Goal: Task Accomplishment & Management: Manage account settings

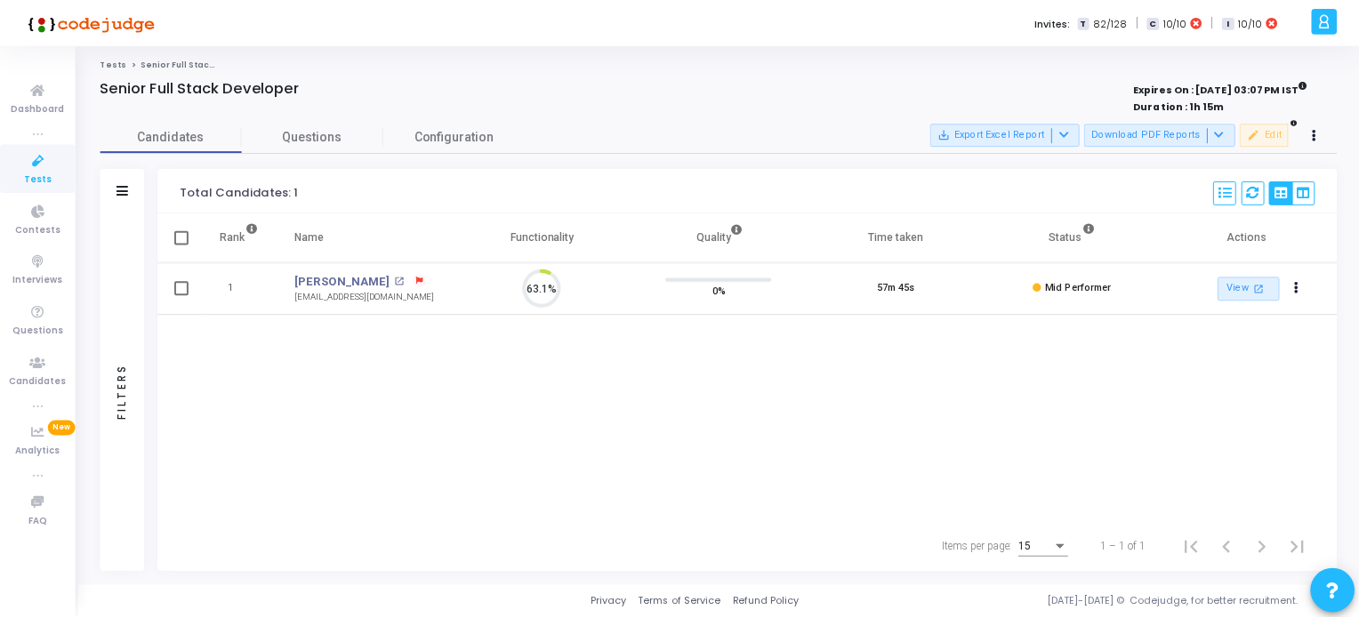
scroll to position [36, 45]
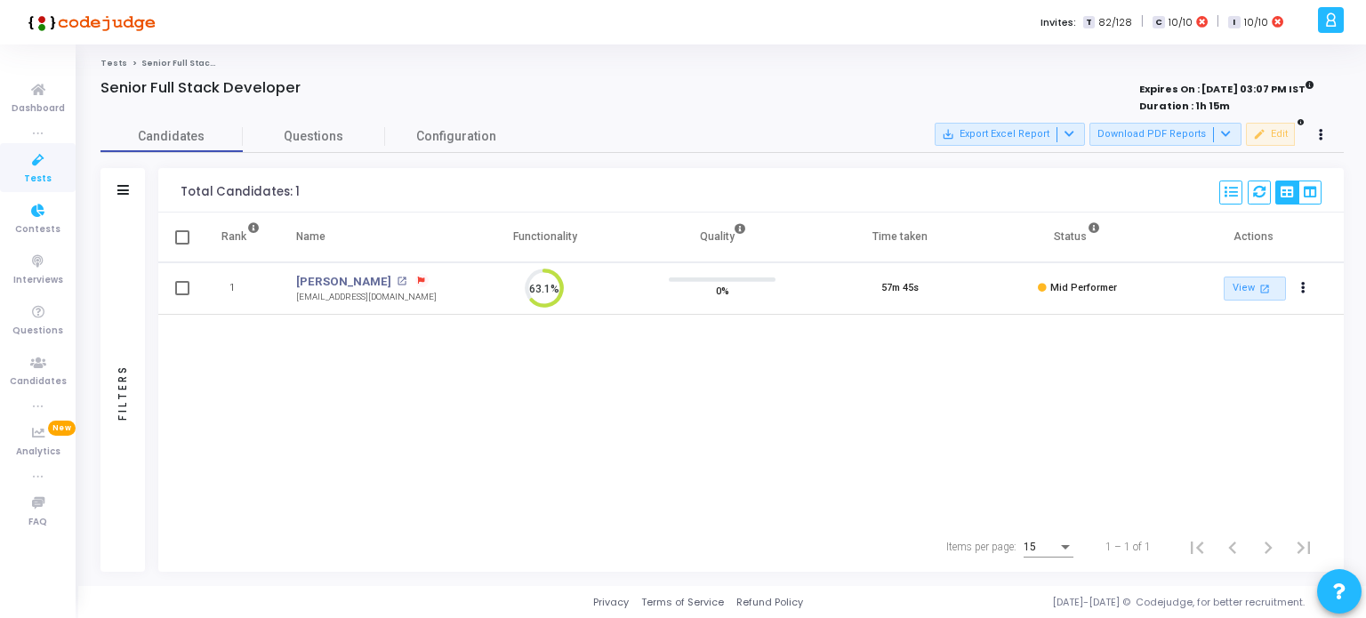
click at [41, 170] on link "Tests" at bounding box center [38, 167] width 76 height 49
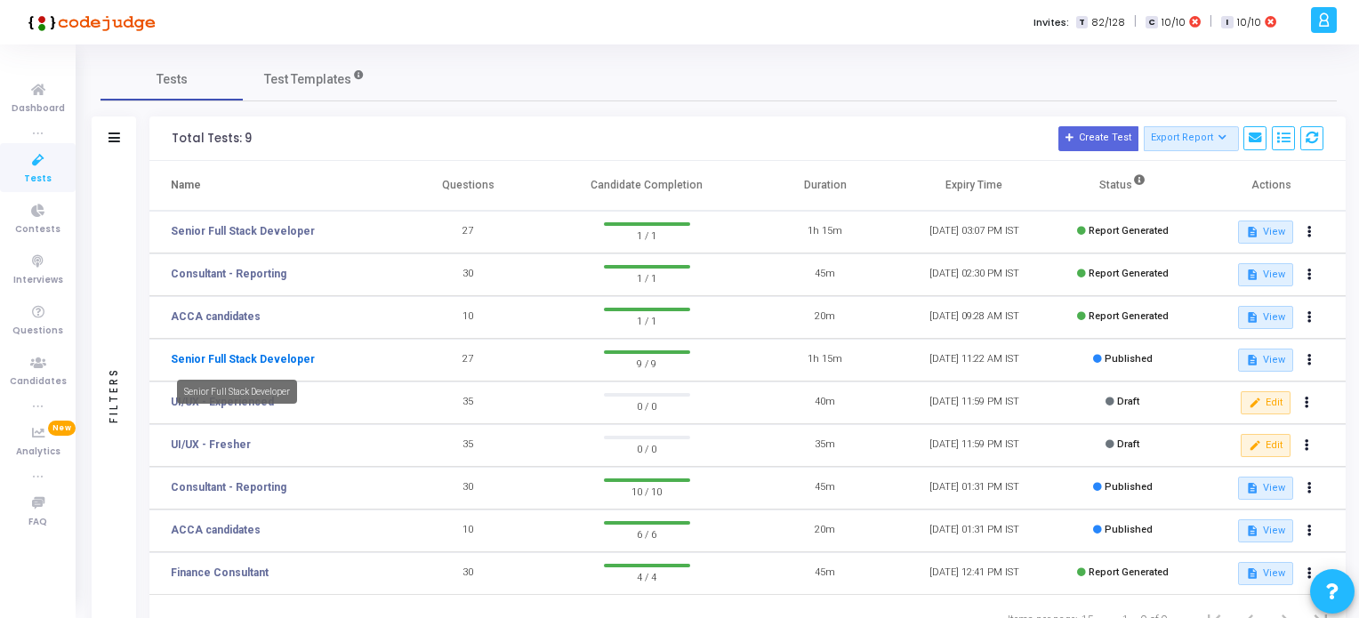
click at [248, 358] on link "Senior Full Stack Developer" at bounding box center [243, 359] width 144 height 16
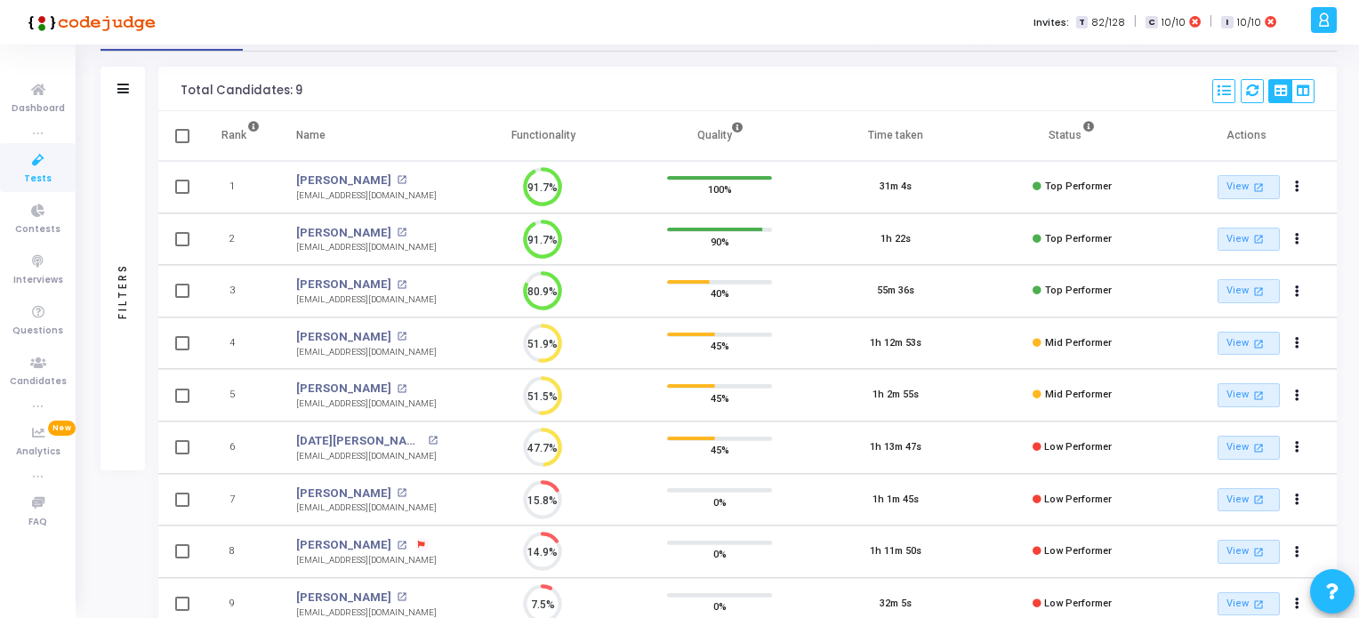
scroll to position [205, 0]
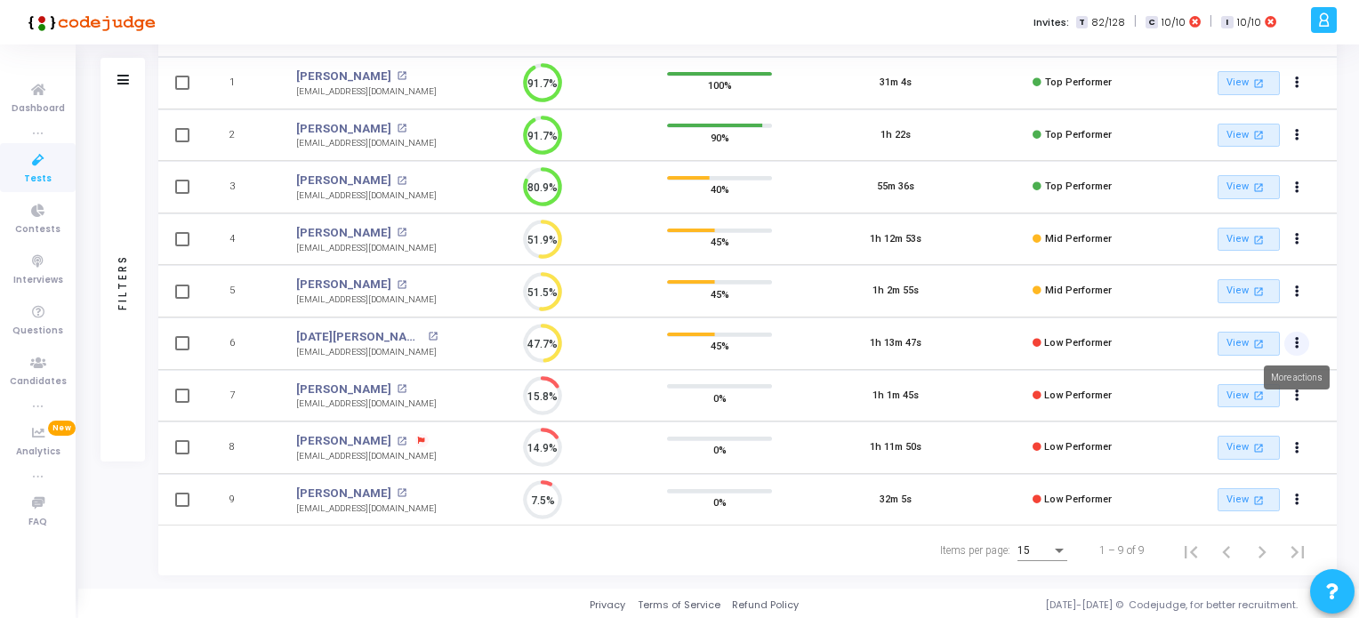
click at [1294, 344] on button "Actions" at bounding box center [1296, 344] width 25 height 25
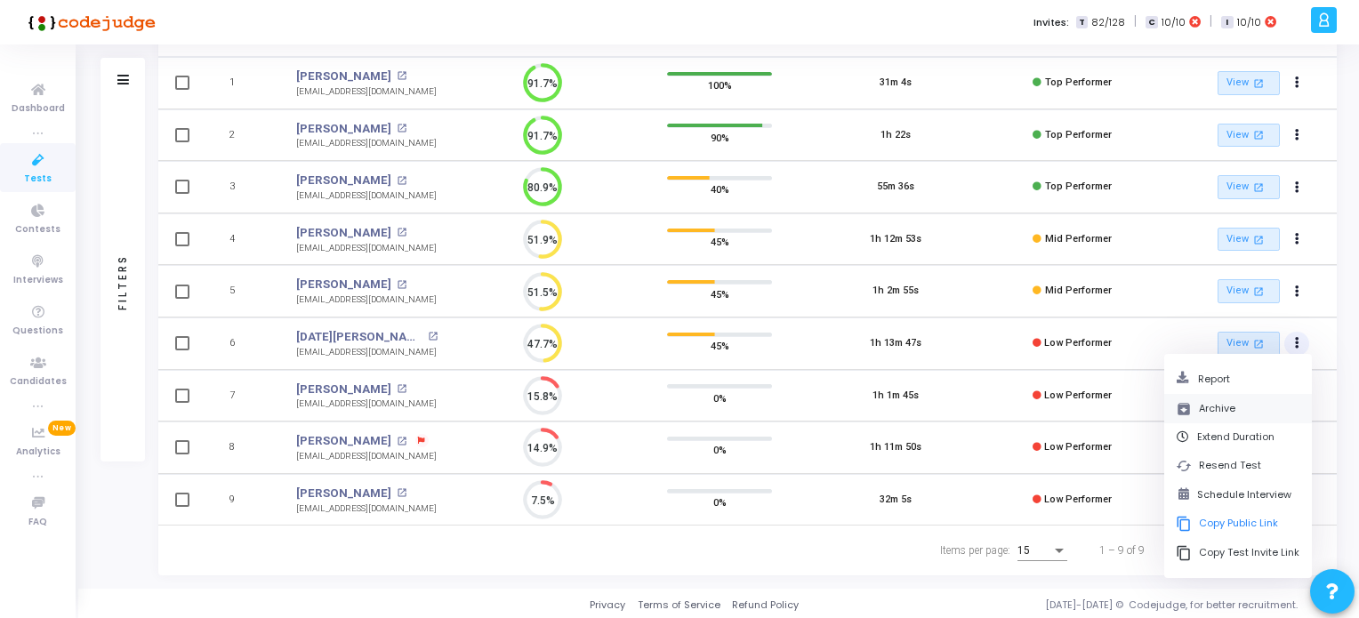
click at [1211, 405] on button "archive Archive" at bounding box center [1238, 408] width 148 height 29
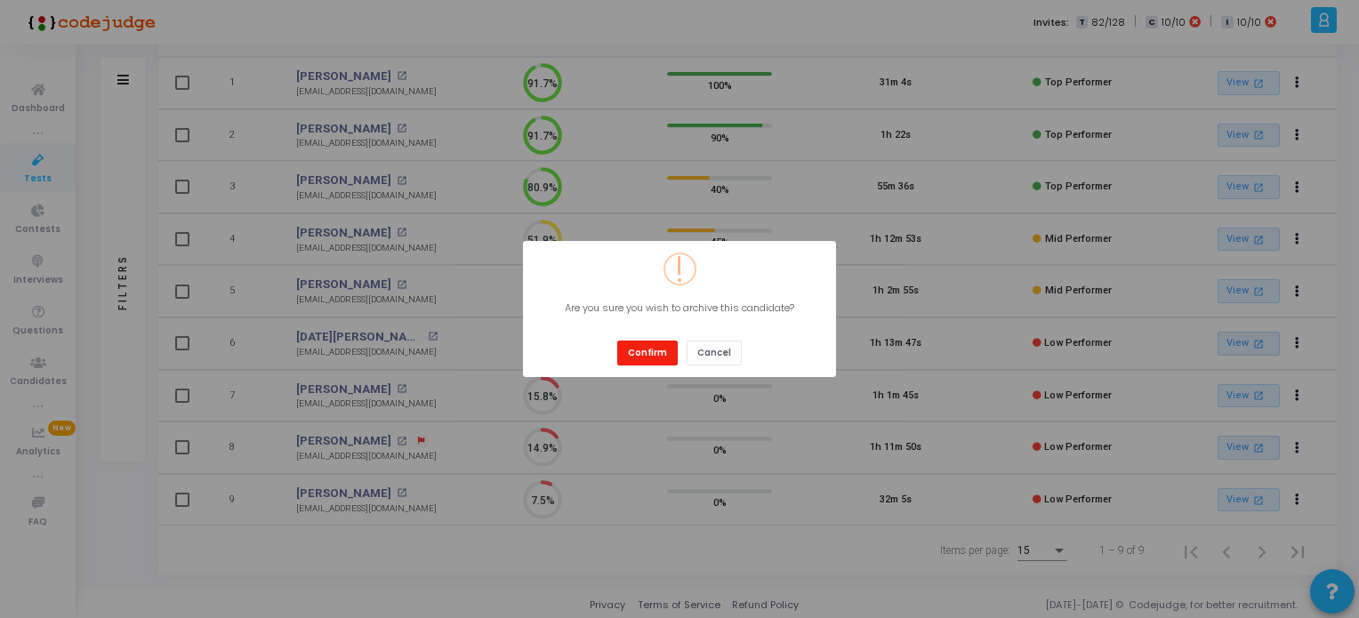
click at [642, 353] on button "Confirm" at bounding box center [647, 353] width 60 height 24
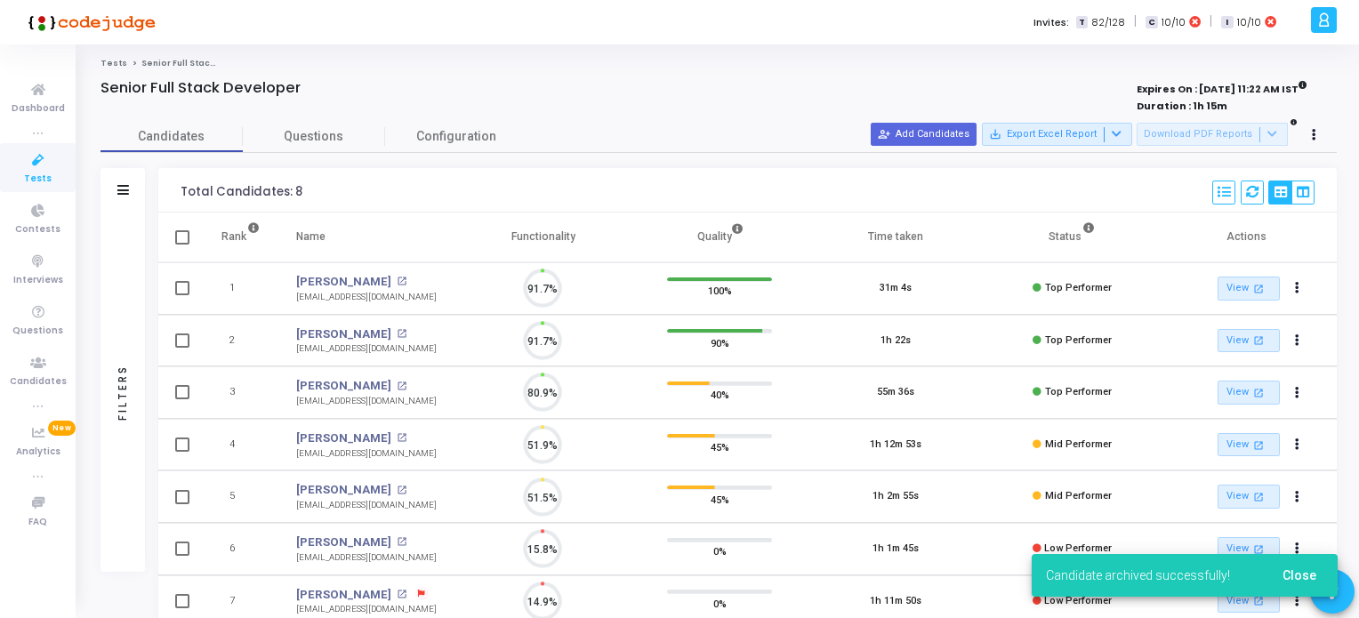
scroll to position [7, 7]
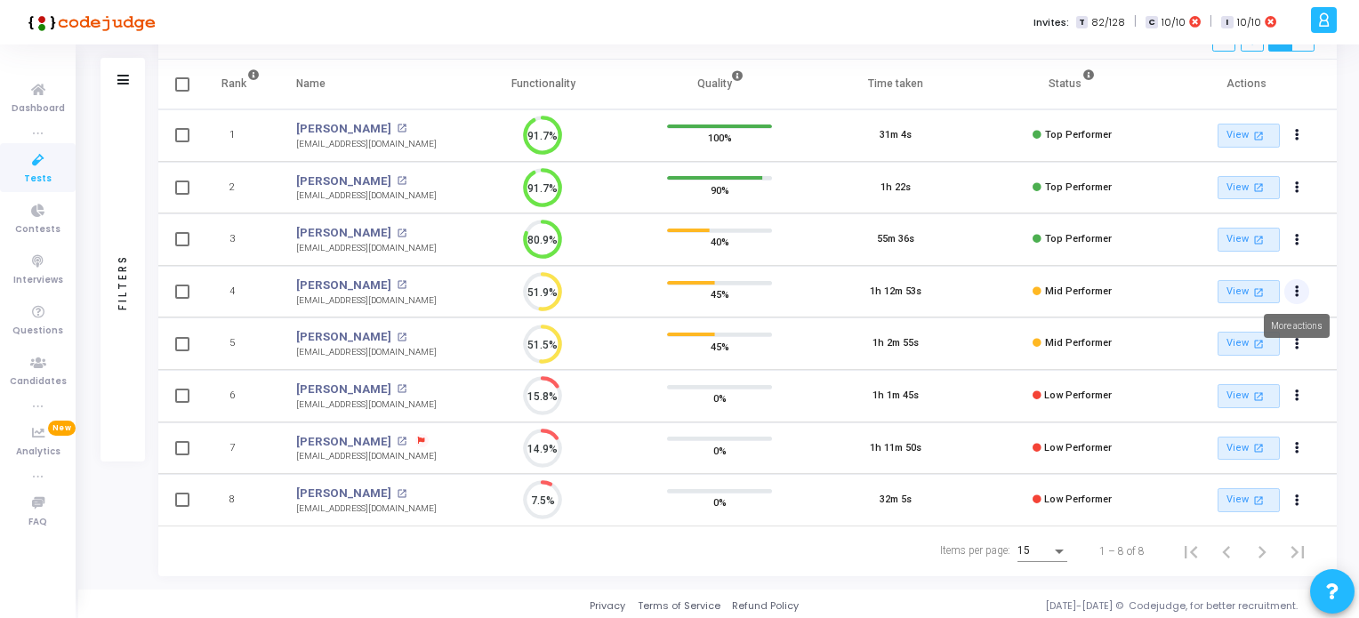
click at [1295, 288] on icon "Actions" at bounding box center [1297, 291] width 4 height 9
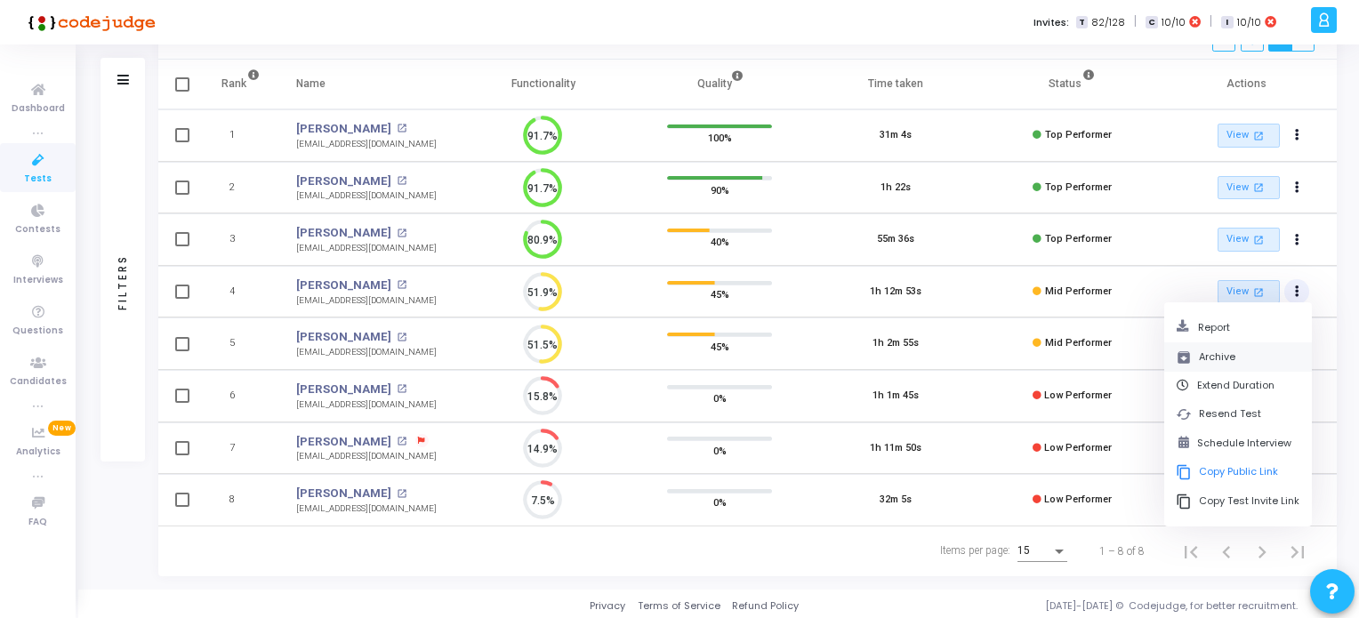
click at [1218, 355] on button "archive Archive" at bounding box center [1238, 356] width 148 height 29
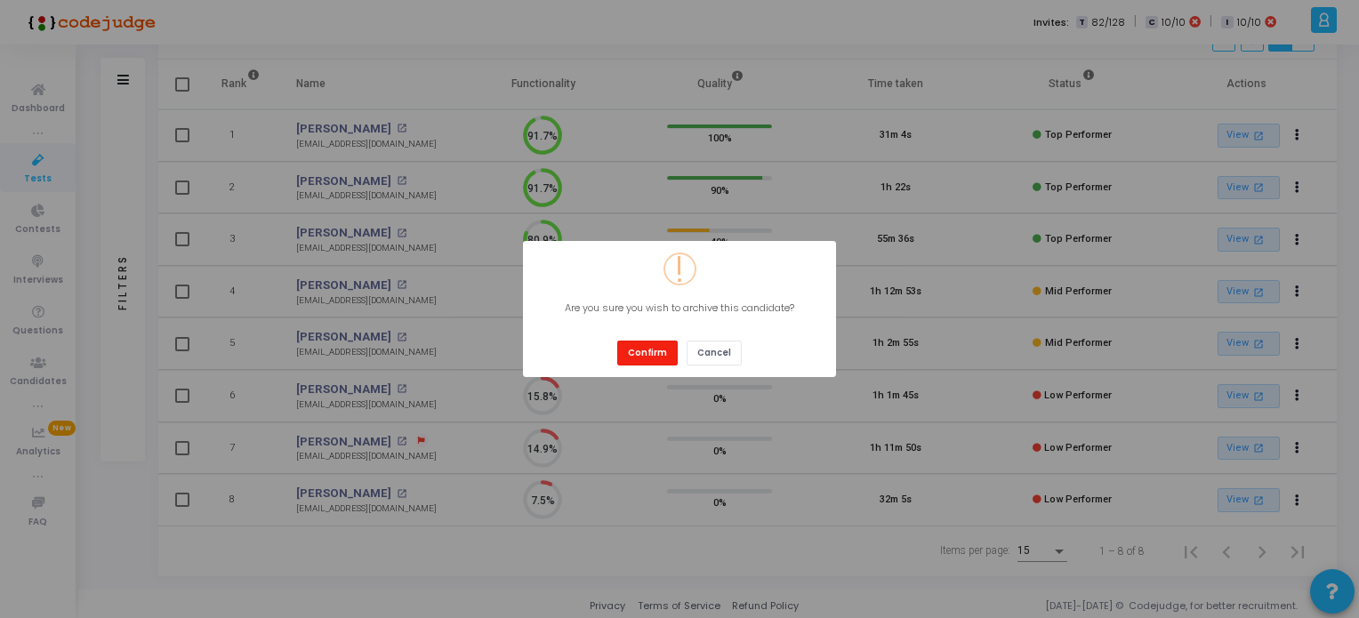
click at [629, 348] on button "Confirm" at bounding box center [647, 353] width 60 height 24
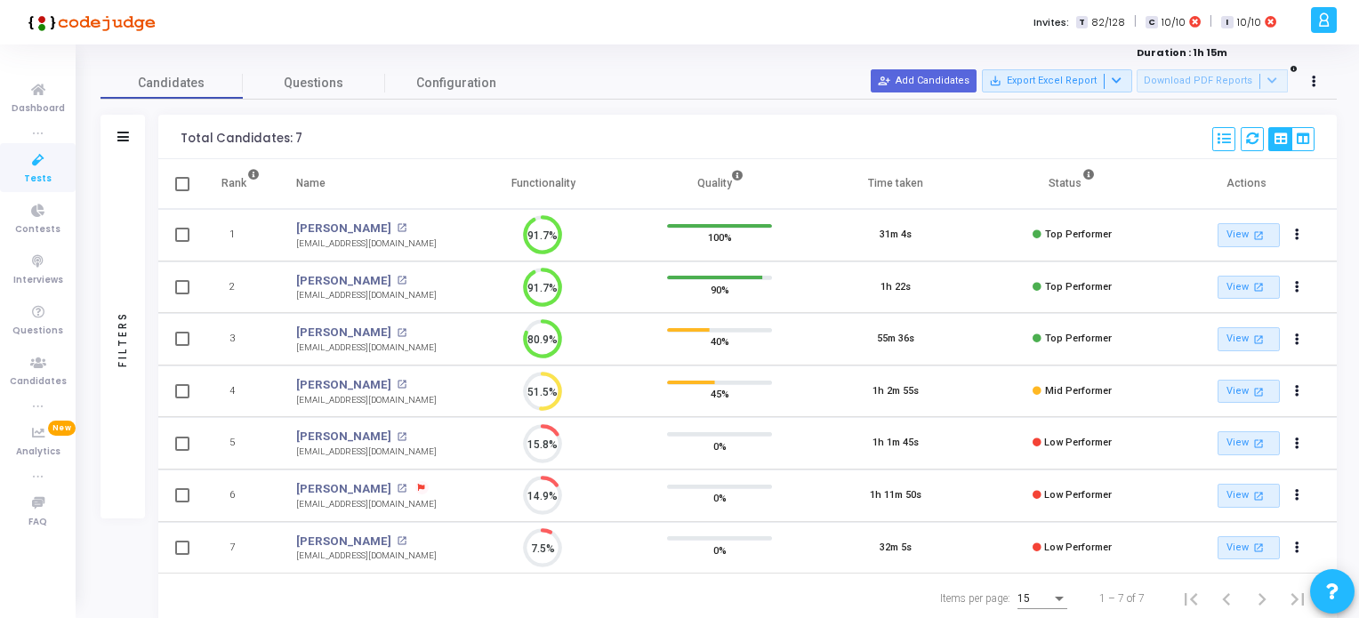
scroll to position [101, 0]
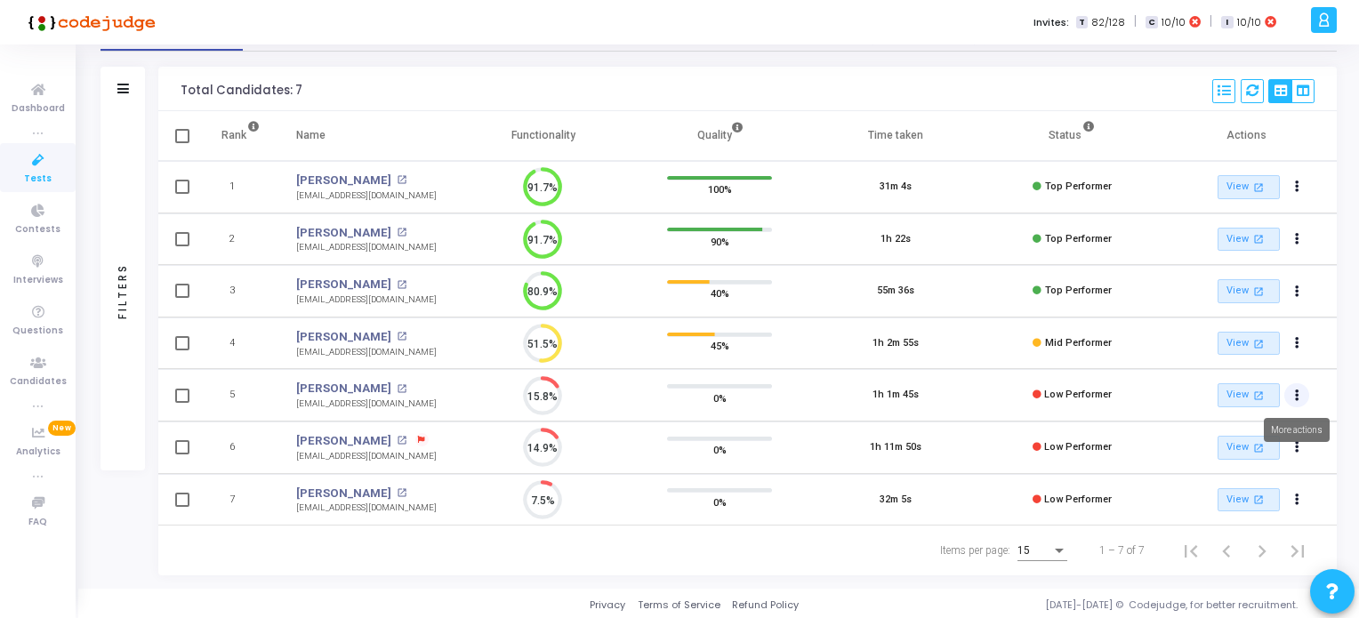
click at [1295, 395] on icon "Actions" at bounding box center [1297, 395] width 4 height 9
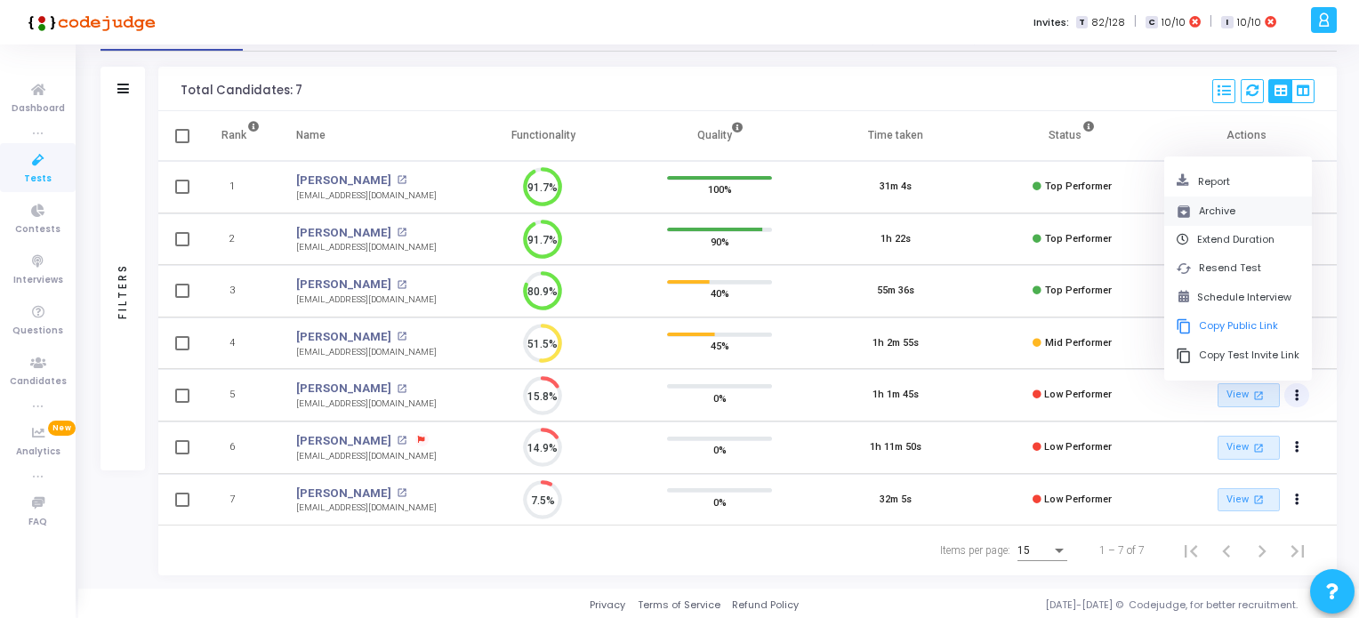
click at [1215, 205] on button "archive Archive" at bounding box center [1238, 211] width 148 height 29
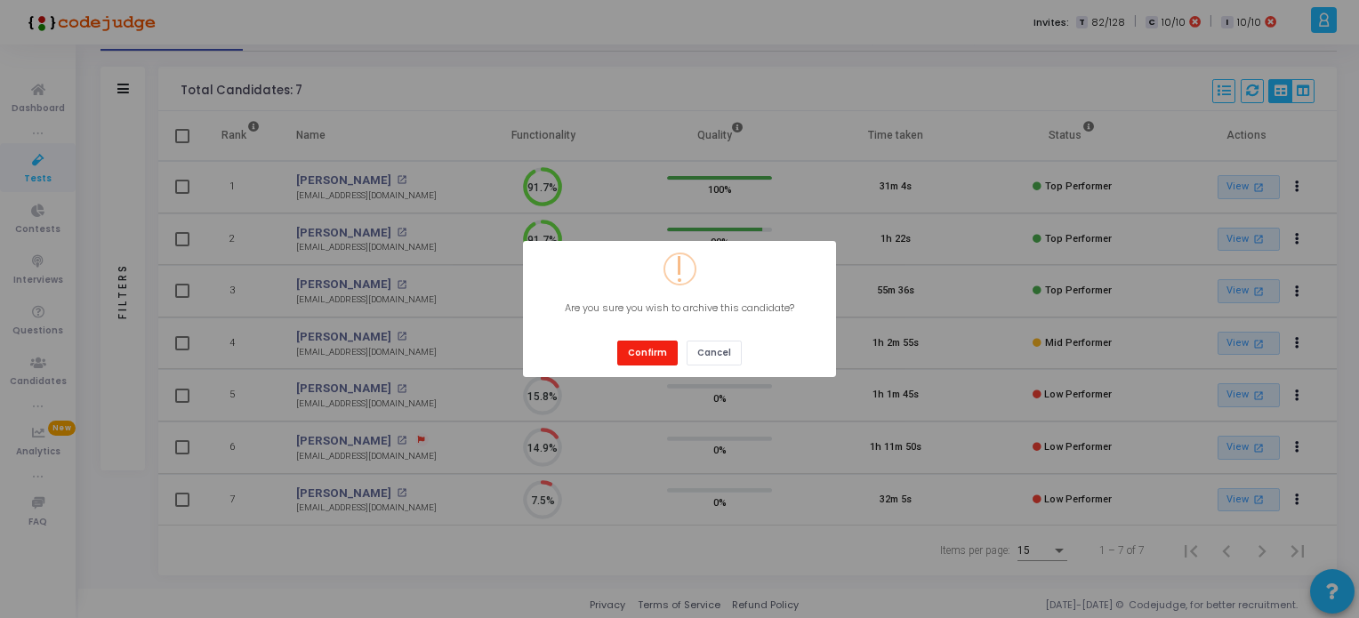
click at [667, 347] on button "Confirm" at bounding box center [647, 353] width 60 height 24
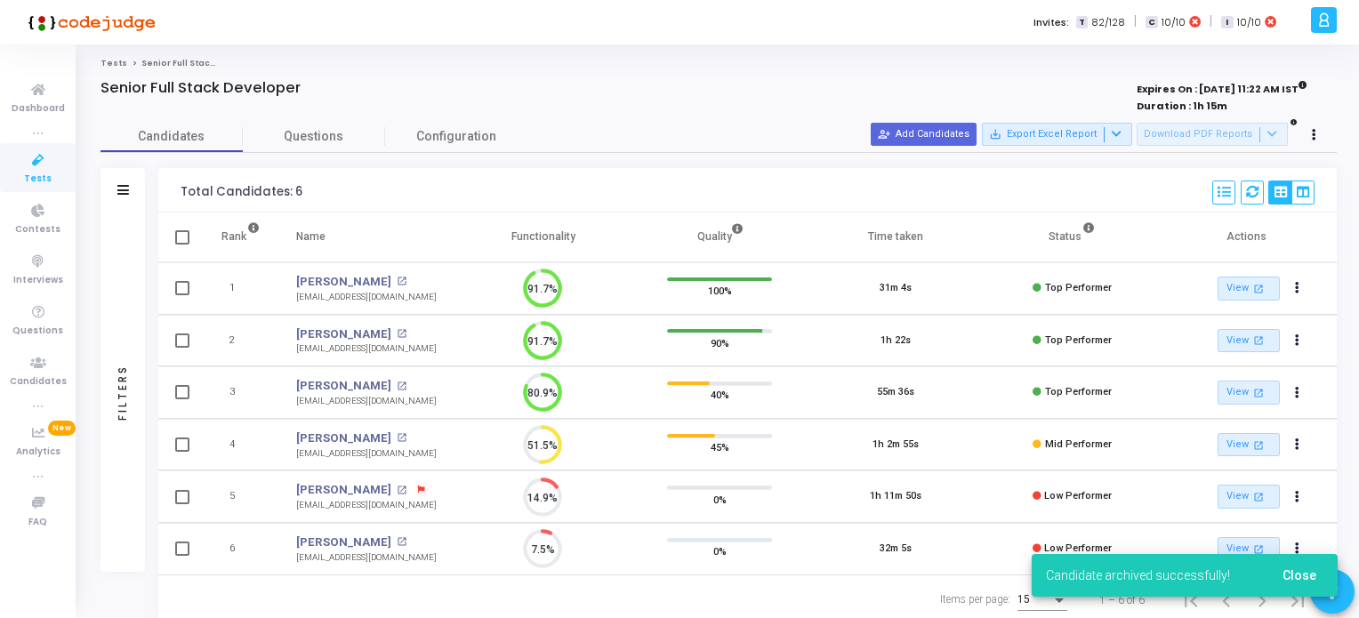
scroll to position [50, 0]
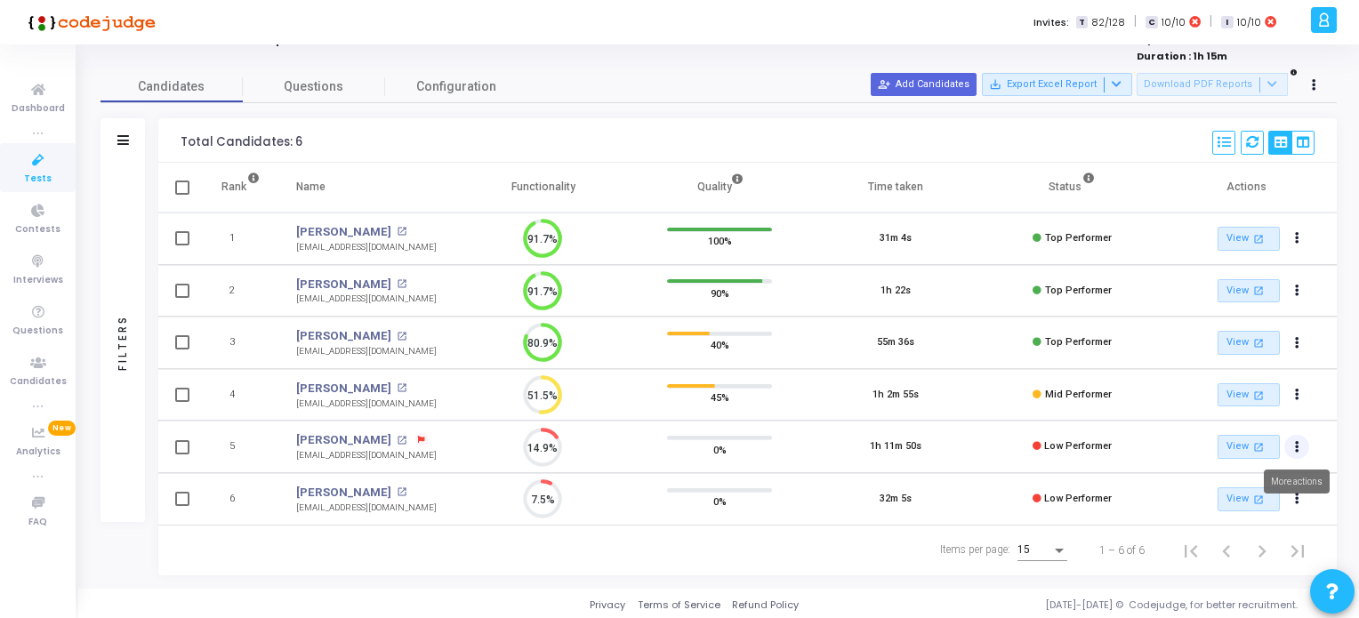
click at [1295, 445] on icon "Actions" at bounding box center [1297, 447] width 4 height 9
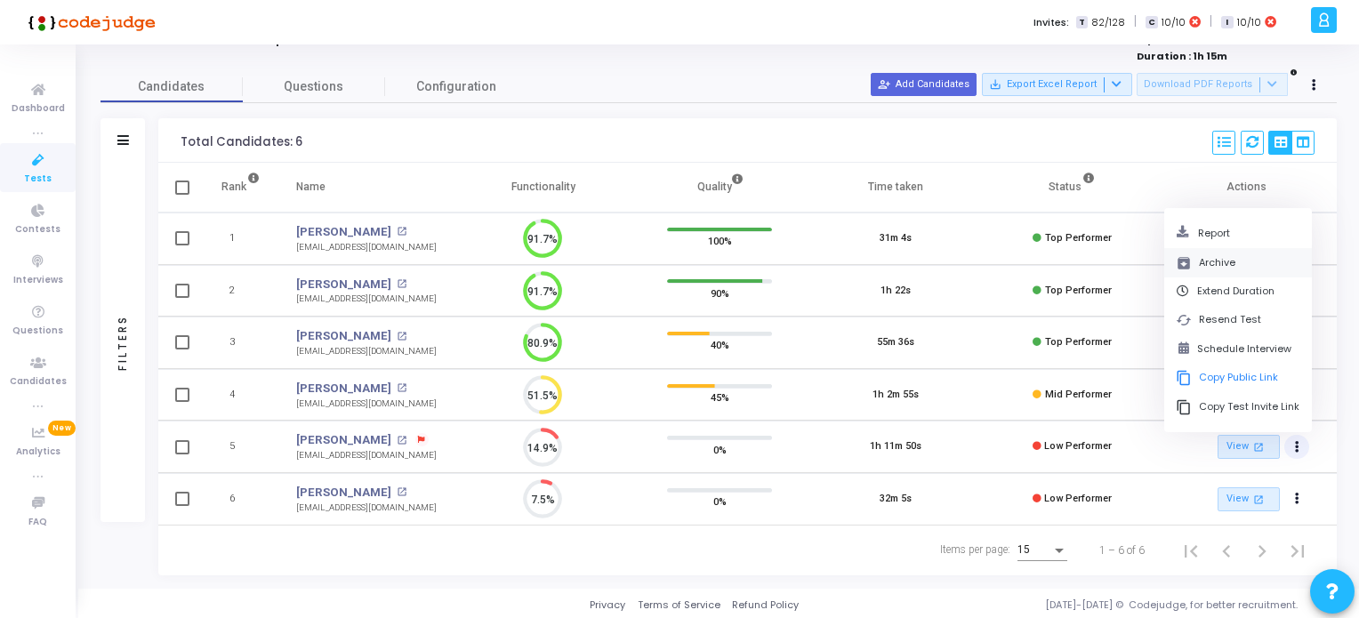
click at [1204, 255] on button "archive Archive" at bounding box center [1238, 262] width 148 height 29
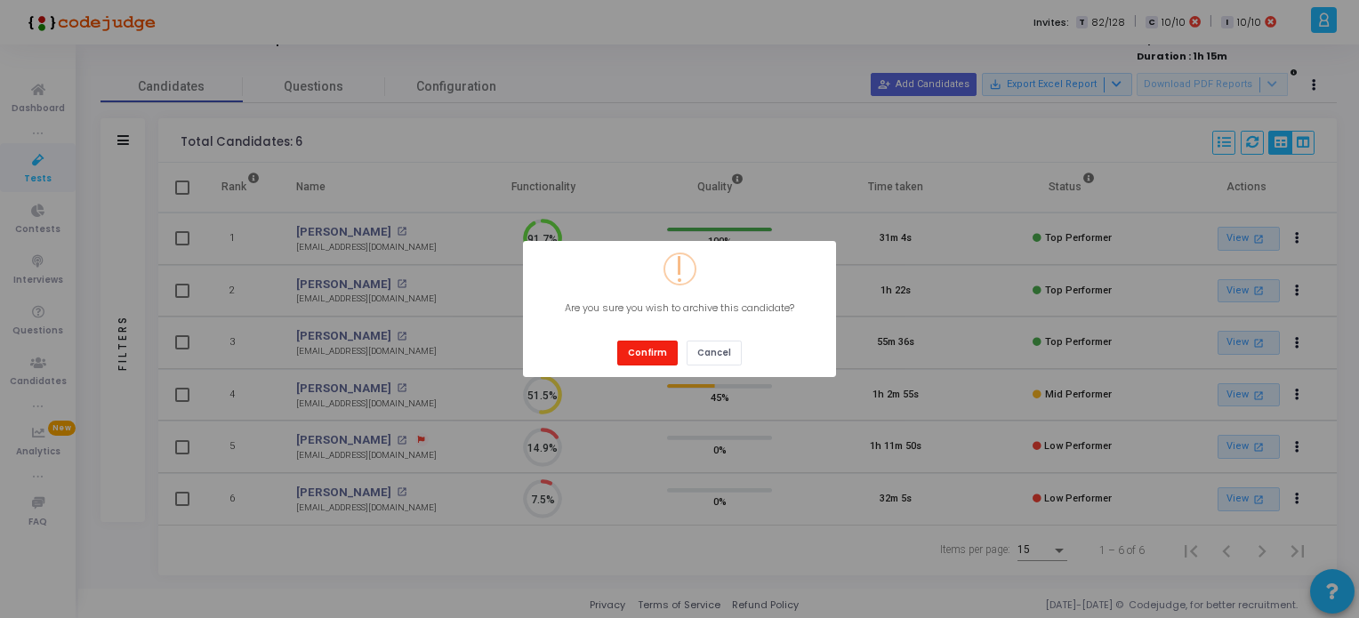
click at [649, 351] on button "Confirm" at bounding box center [647, 353] width 60 height 24
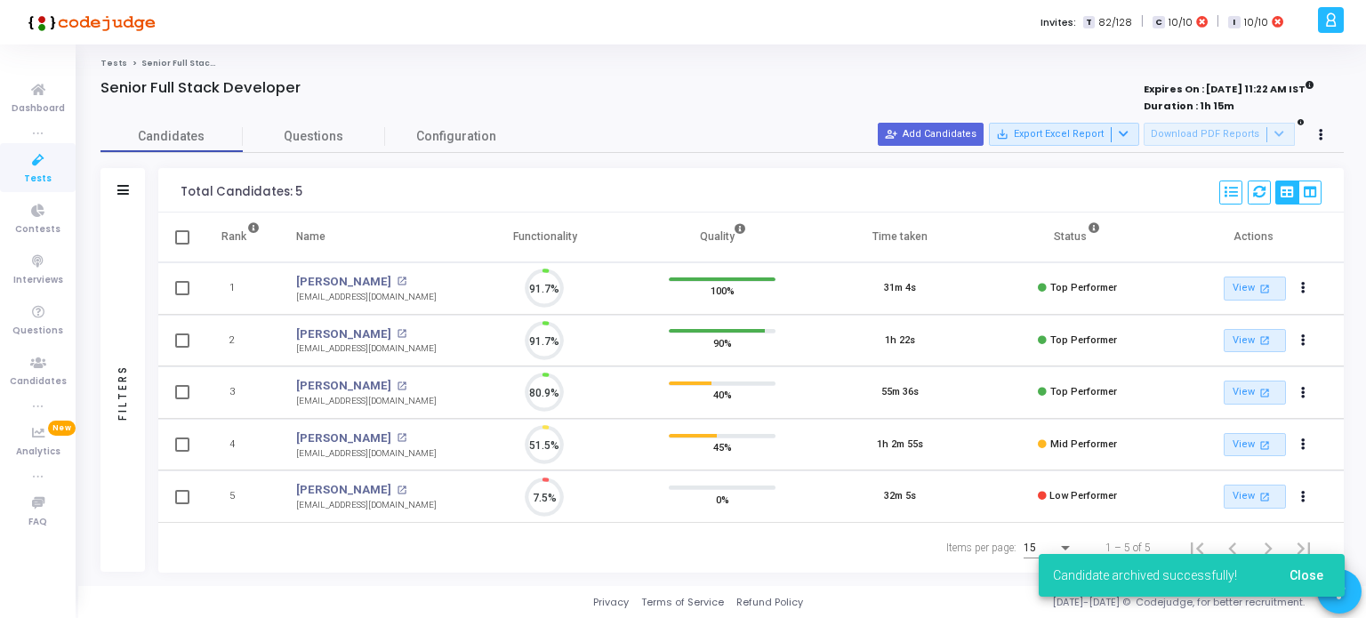
scroll to position [7, 7]
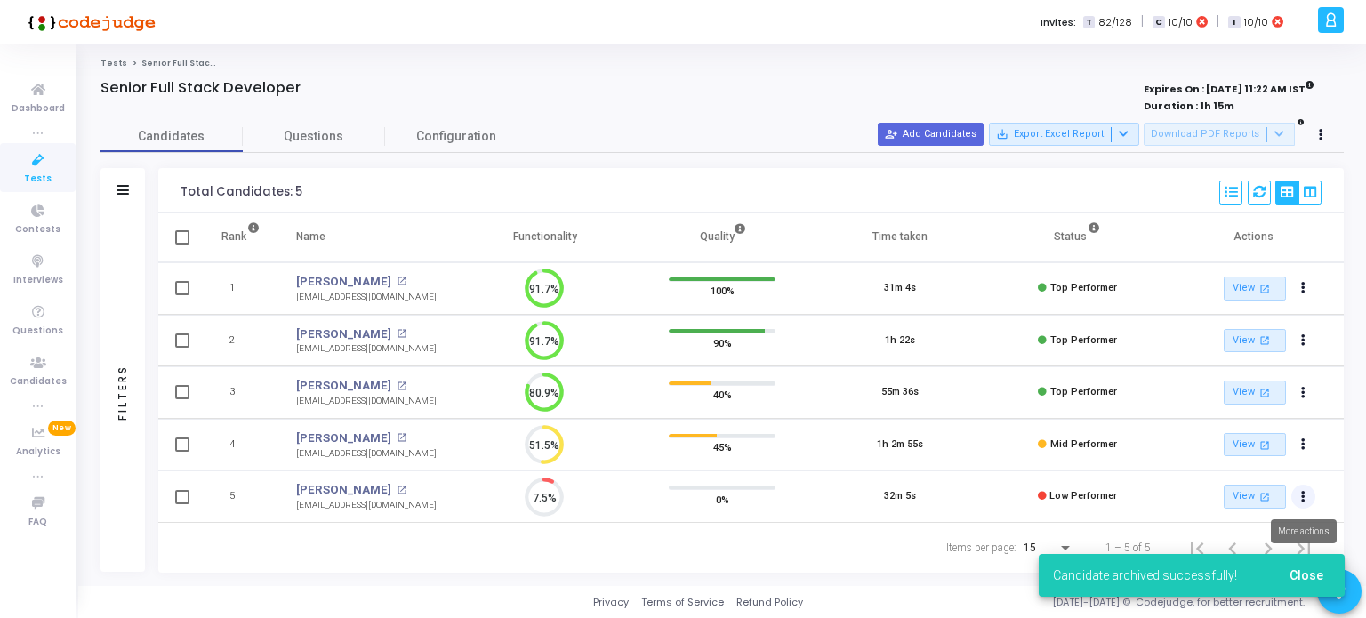
click at [1301, 494] on icon "Actions" at bounding box center [1303, 497] width 4 height 9
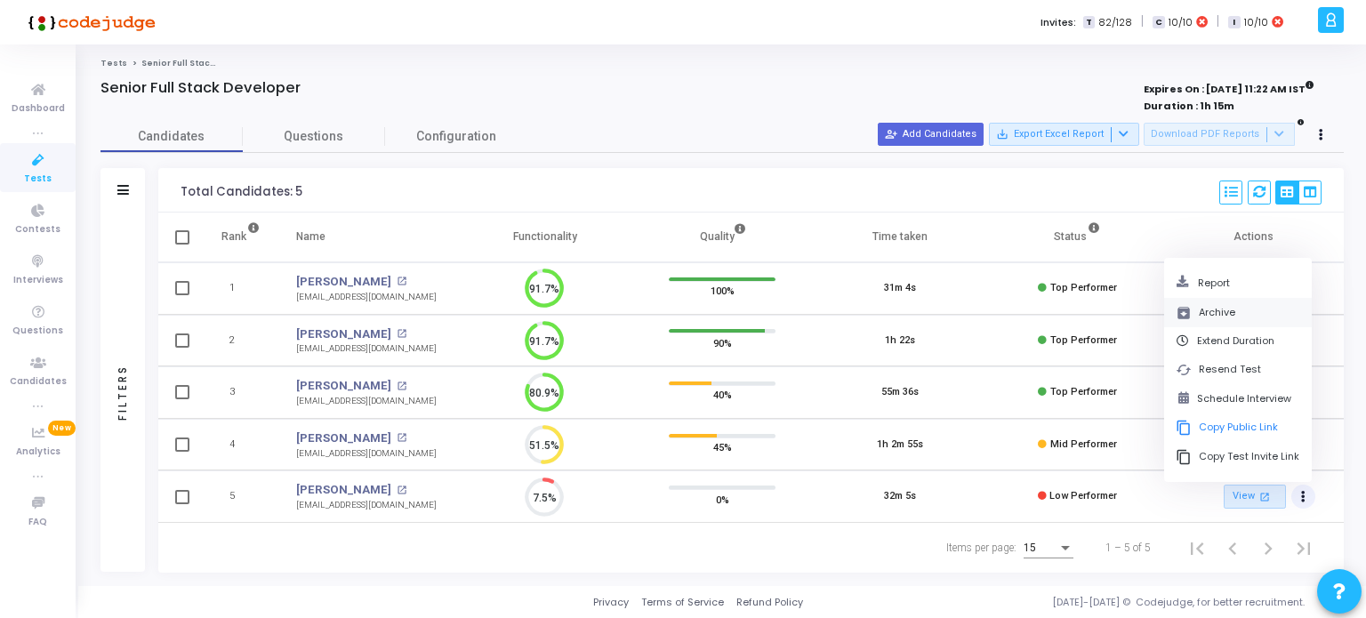
click at [1212, 312] on button "archive Archive" at bounding box center [1238, 312] width 148 height 29
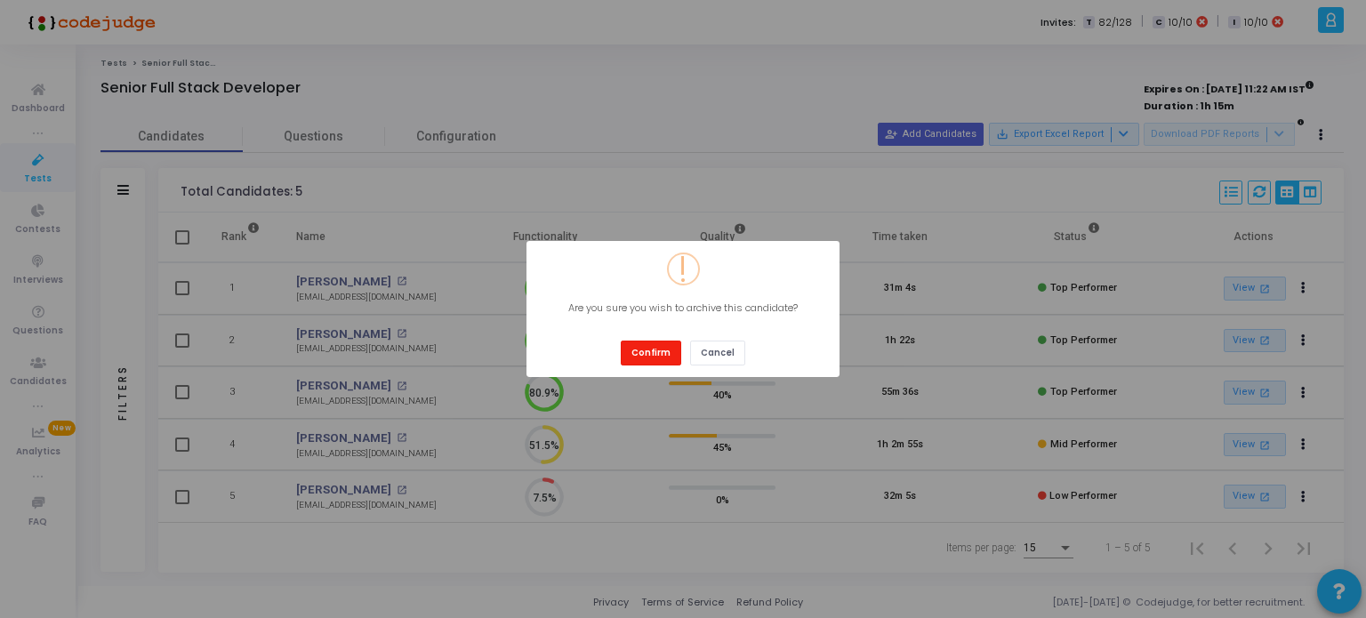
click at [645, 347] on button "Confirm" at bounding box center [651, 353] width 60 height 24
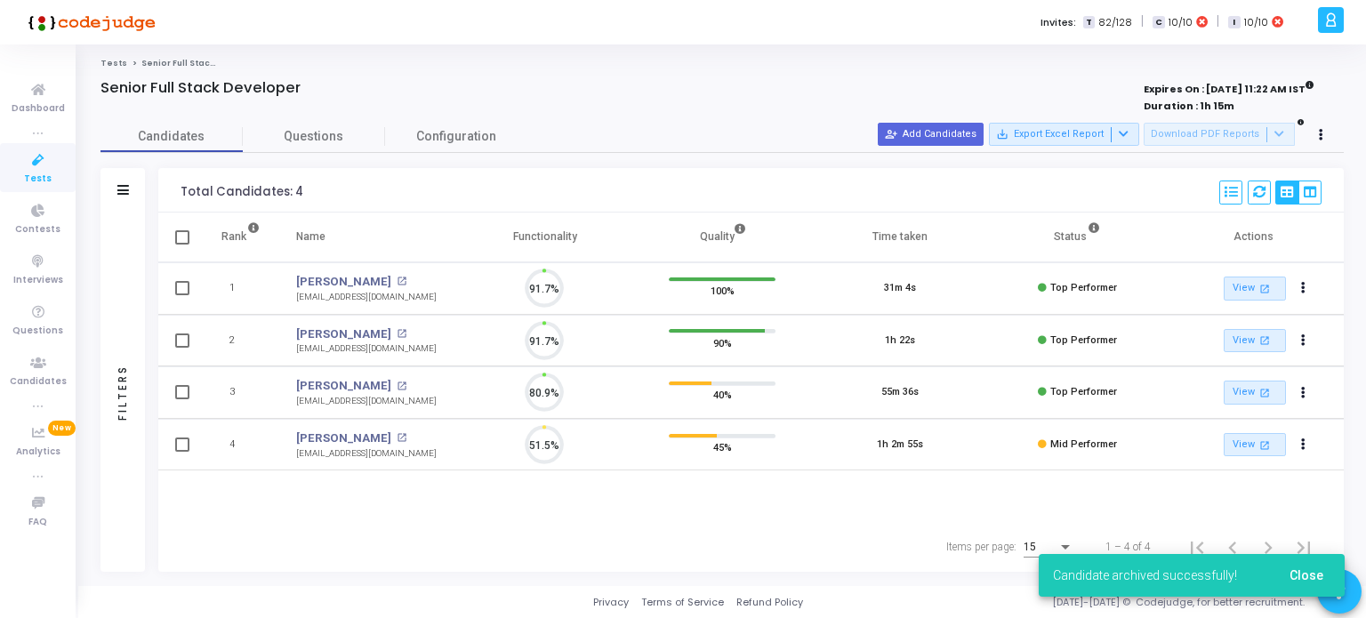
scroll to position [36, 45]
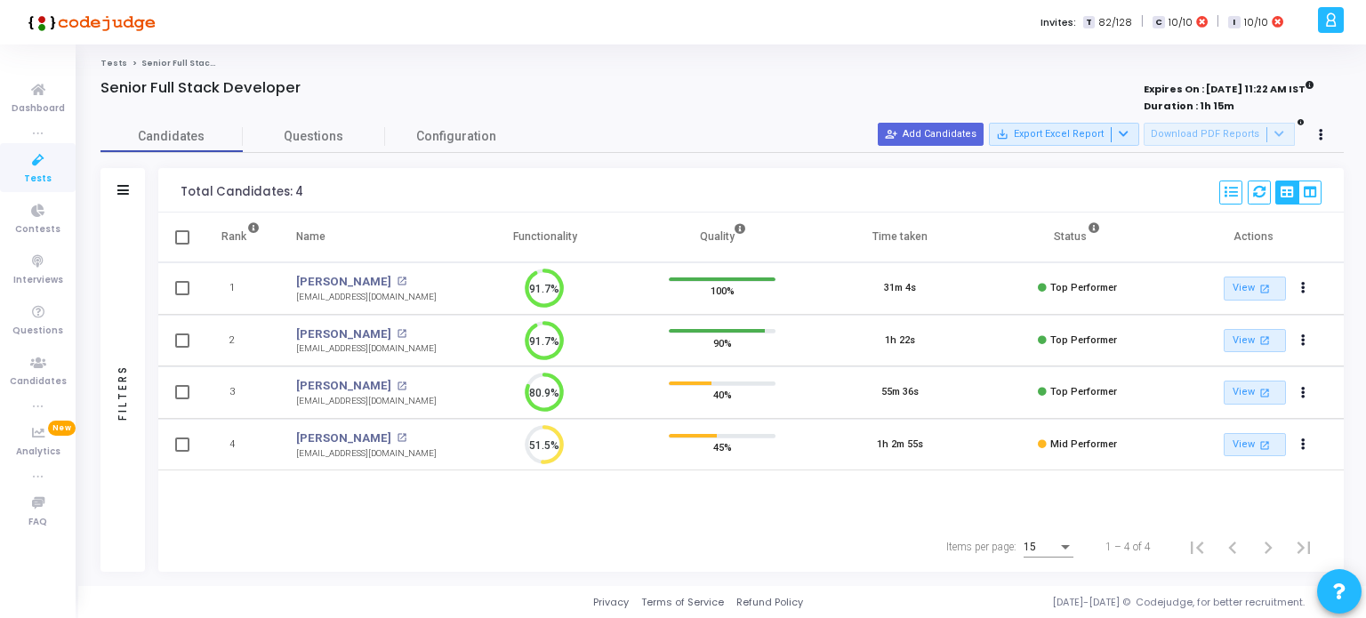
click at [33, 172] on span "Tests" at bounding box center [38, 179] width 28 height 15
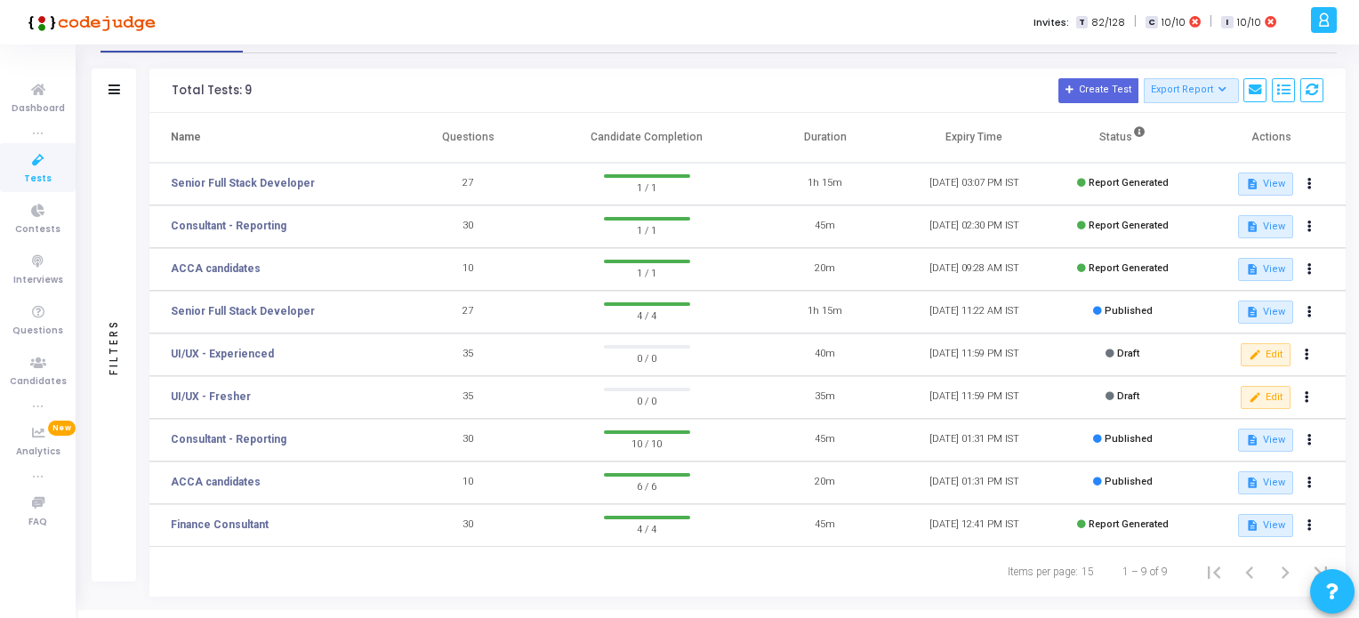
scroll to position [71, 0]
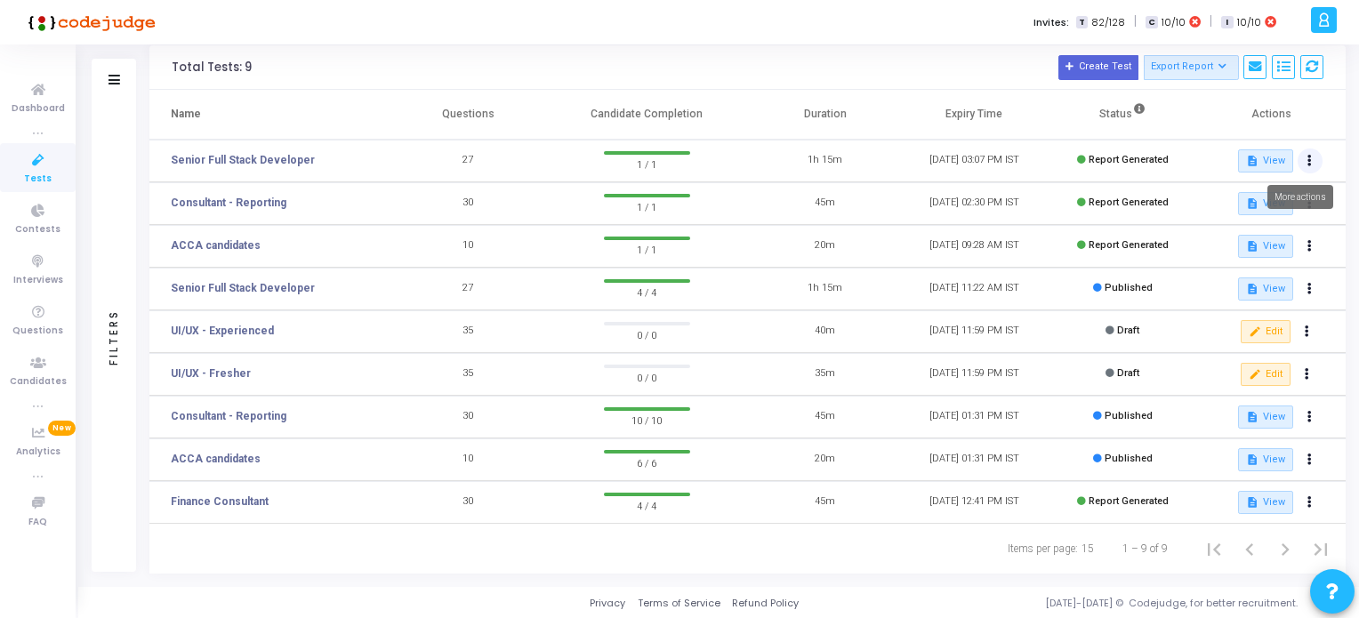
click at [1307, 161] on icon at bounding box center [1309, 161] width 4 height 9
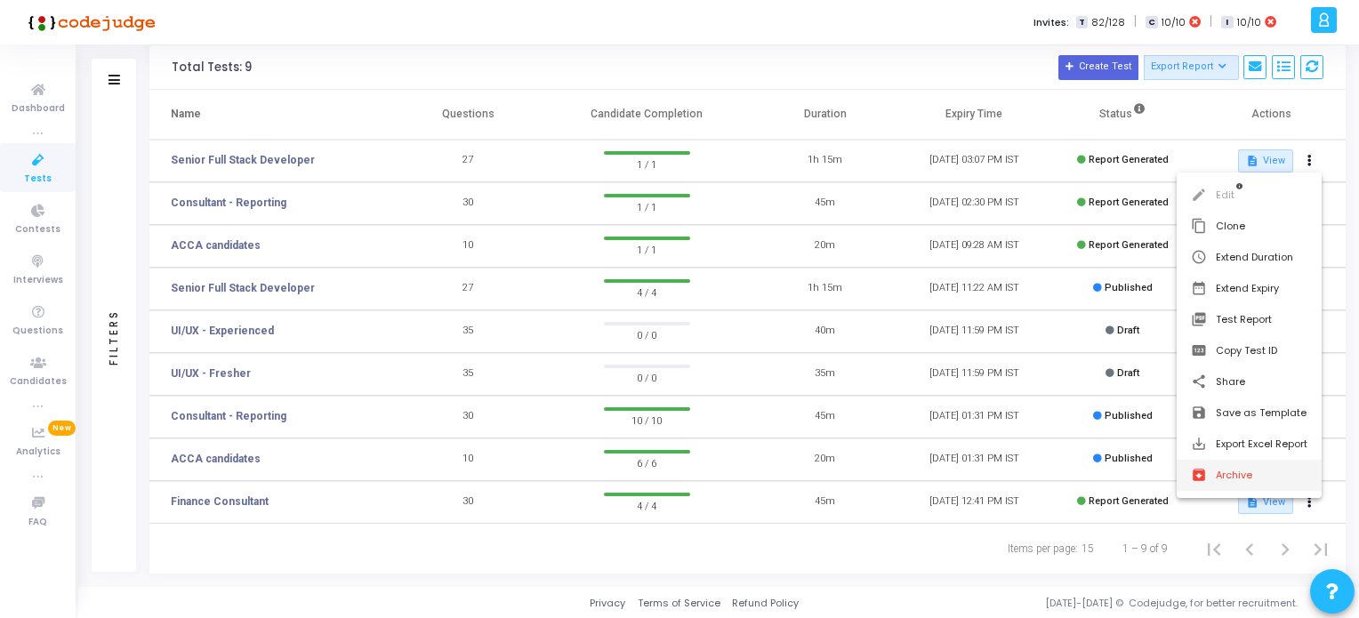
click at [1233, 469] on button "archive Archive" at bounding box center [1249, 475] width 145 height 31
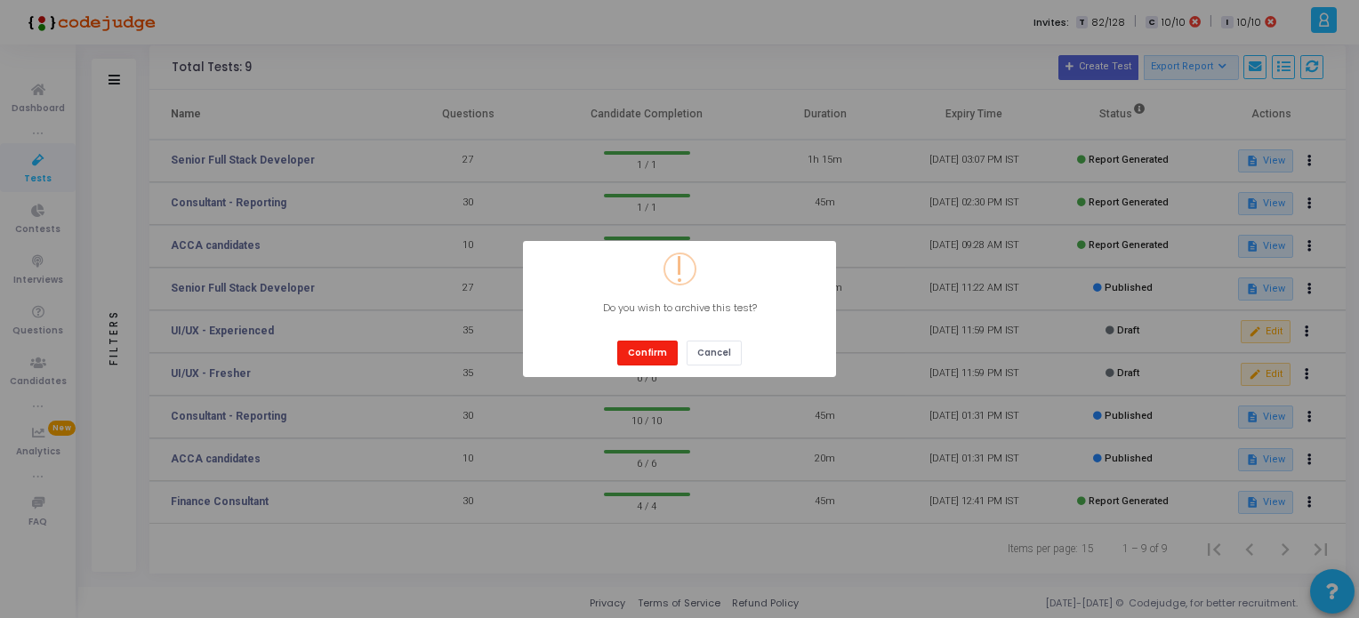
click at [647, 348] on button "Confirm" at bounding box center [647, 353] width 60 height 24
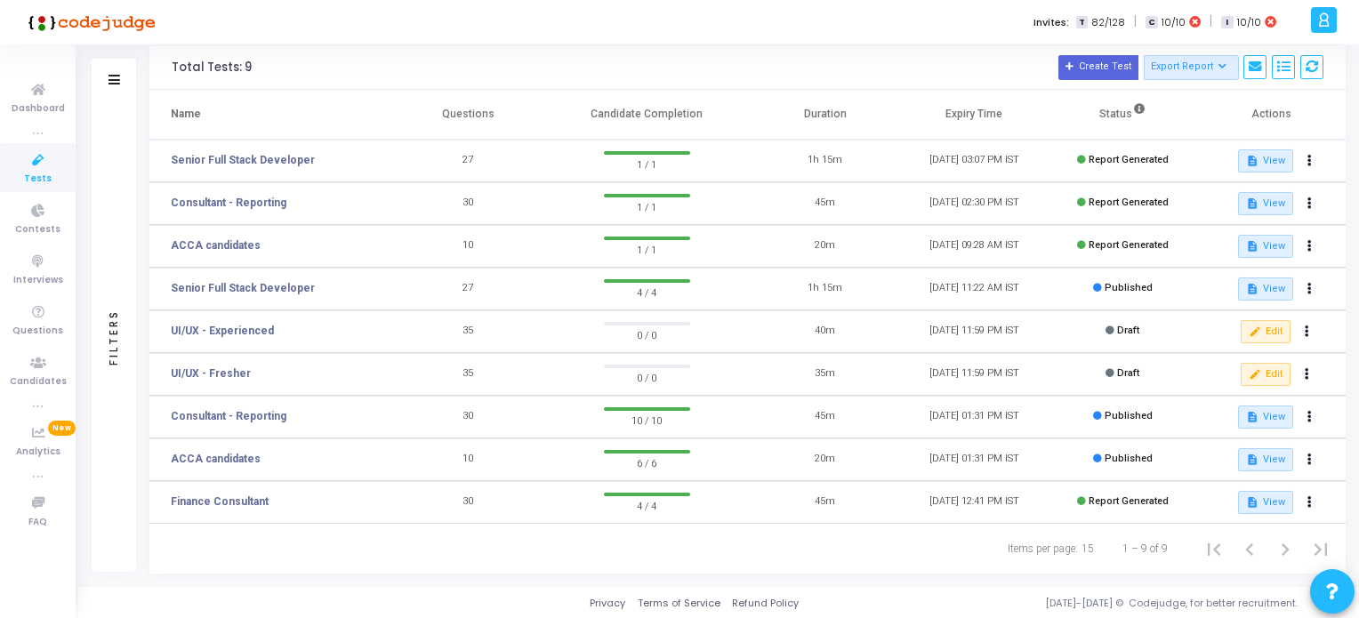
scroll to position [57, 0]
